Goal: Task Accomplishment & Management: Manage account settings

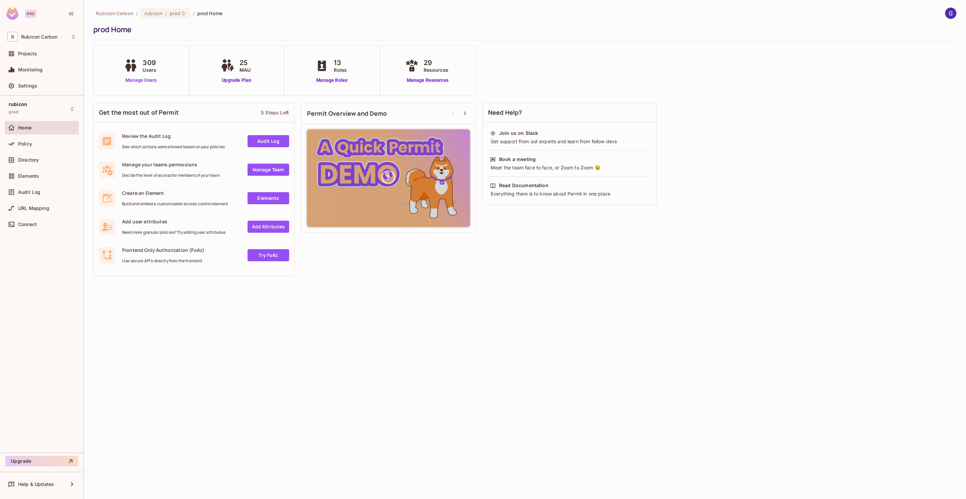
click at [145, 79] on link "Manage Users" at bounding box center [140, 80] width 37 height 7
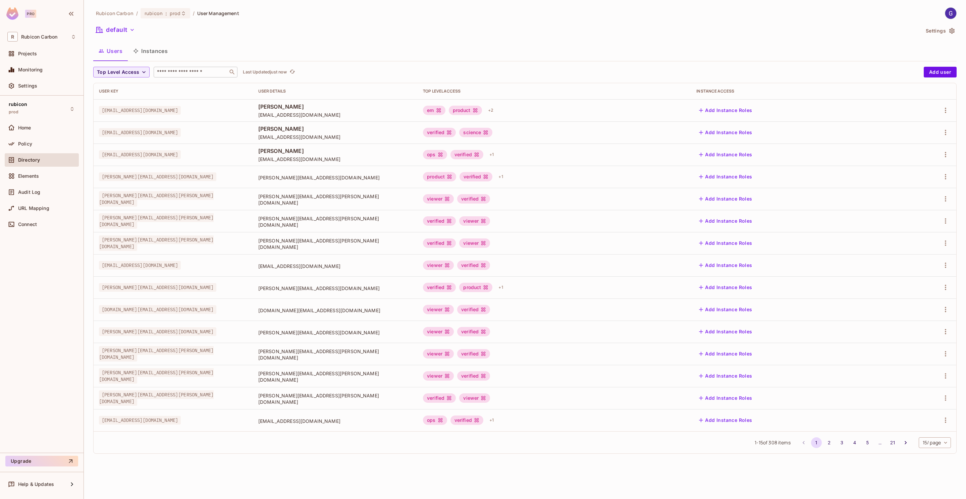
click at [194, 71] on input "text" at bounding box center [191, 72] width 70 height 7
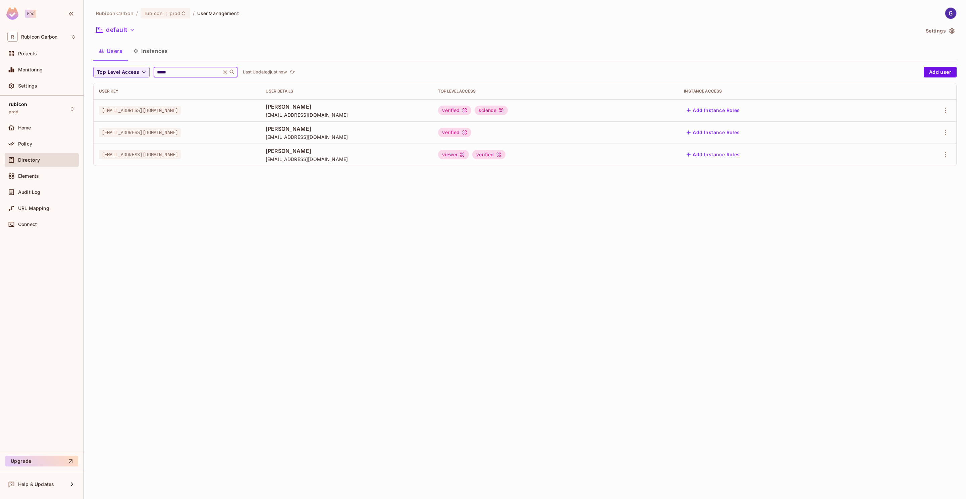
type input "*****"
click at [455, 19] on div "Rubicon Carbon / rubicon : prod / User Management default Settings Users Instan…" at bounding box center [524, 89] width 863 height 164
click at [946, 111] on icon "button" at bounding box center [945, 110] width 8 height 8
click at [906, 125] on div "Edit" at bounding box center [909, 126] width 9 height 7
click at [943, 110] on icon "button" at bounding box center [945, 110] width 8 height 8
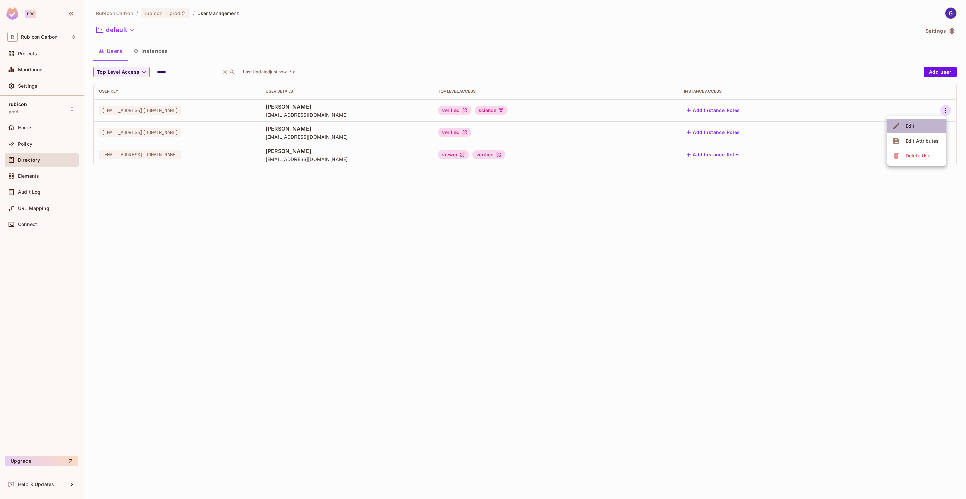
click at [926, 129] on li "Edit" at bounding box center [916, 126] width 59 height 15
click at [673, 115] on div "verified science" at bounding box center [555, 110] width 235 height 9
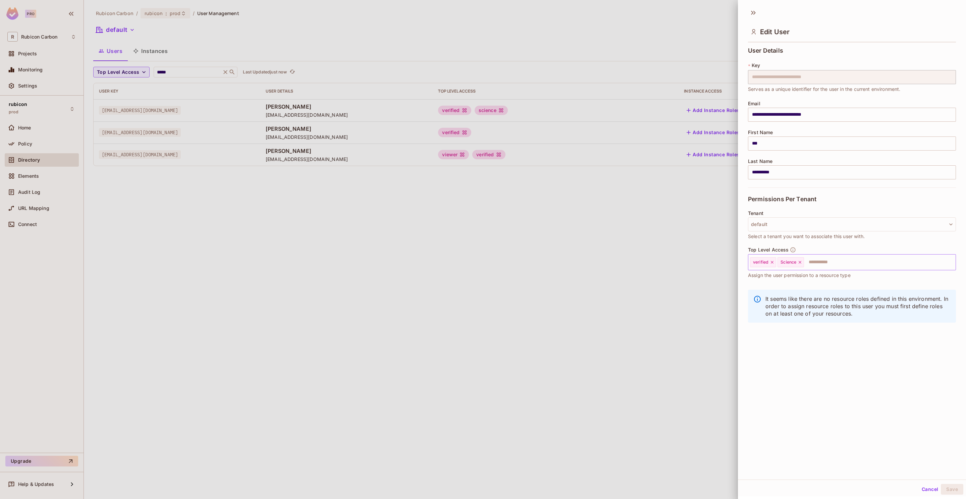
click at [801, 262] on icon at bounding box center [799, 262] width 5 height 5
click at [800, 265] on input "text" at bounding box center [860, 262] width 166 height 13
type input "**"
click at [796, 274] on li "Trader" at bounding box center [844, 280] width 193 height 12
click at [942, 489] on button "Save" at bounding box center [952, 489] width 22 height 11
